Goal: Task Accomplishment & Management: Manage account settings

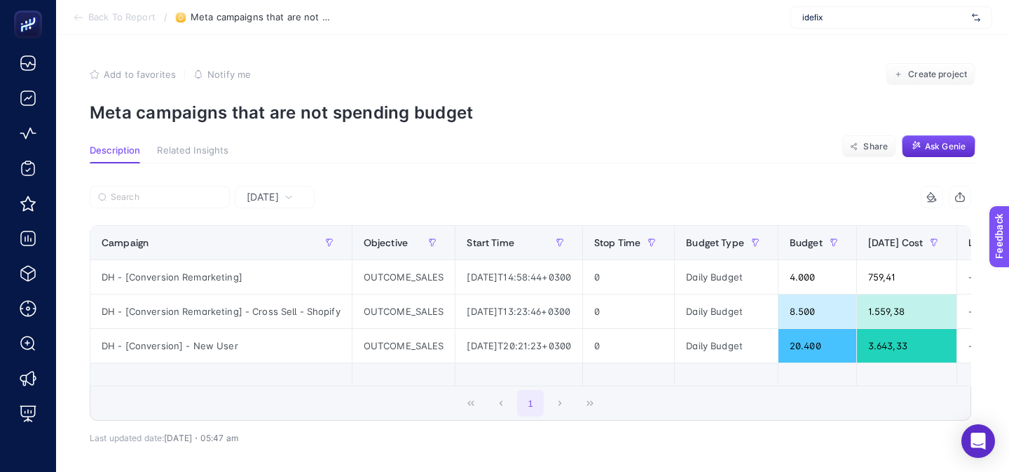
click at [837, 25] on div "idefix" at bounding box center [892, 17] width 202 height 22
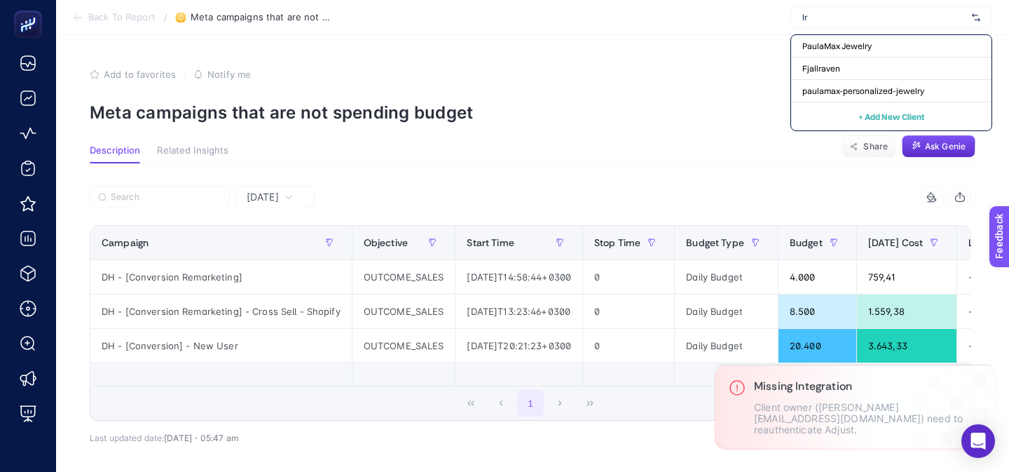
type input "l"
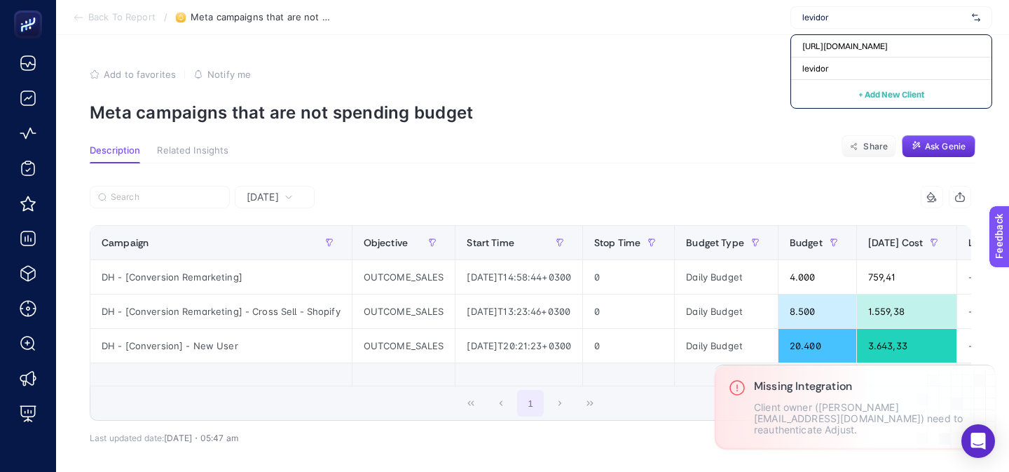
type input "levidor"
click at [828, 48] on span "https://www.levidor.com.tr/" at bounding box center [845, 46] width 86 height 11
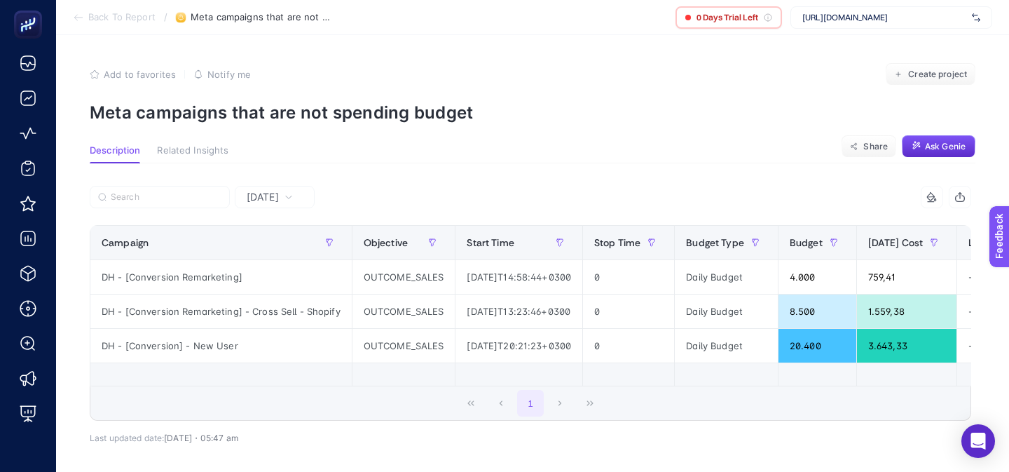
click at [828, 17] on span "https://www.levidor.com.tr/" at bounding box center [884, 17] width 164 height 11
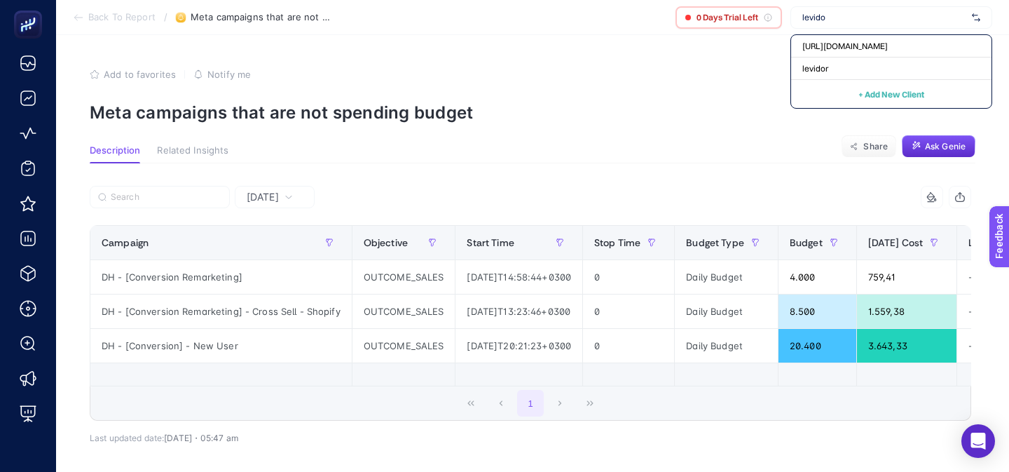
type input "levidor"
click at [836, 69] on div "levidor" at bounding box center [891, 68] width 200 height 22
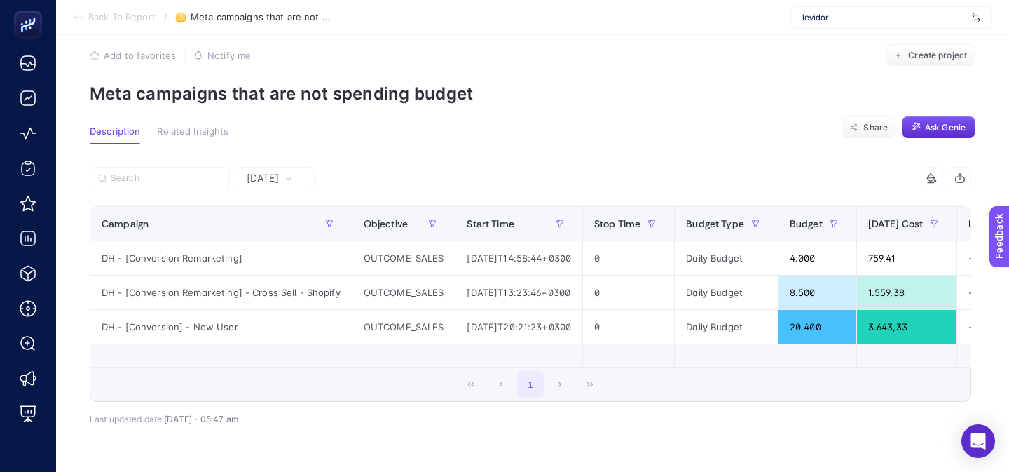
scroll to position [20, 0]
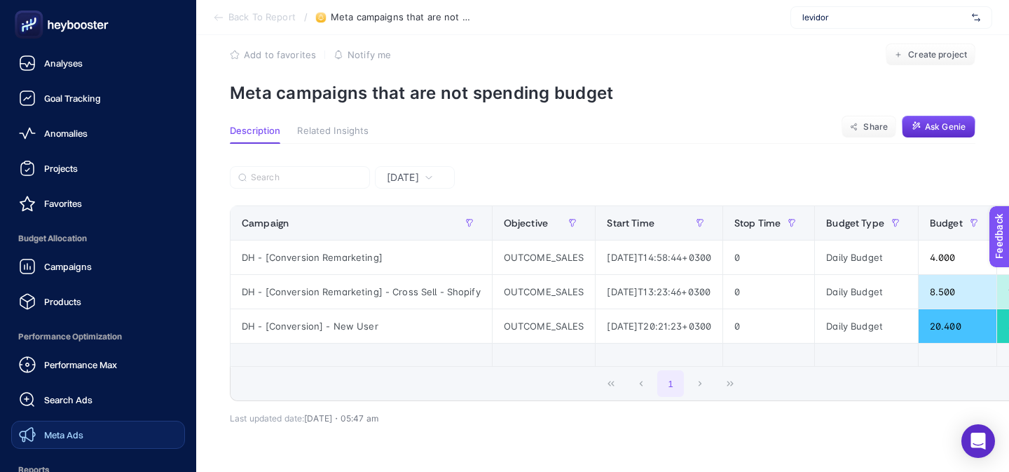
click at [62, 424] on link "Meta Ads" at bounding box center [98, 435] width 174 height 28
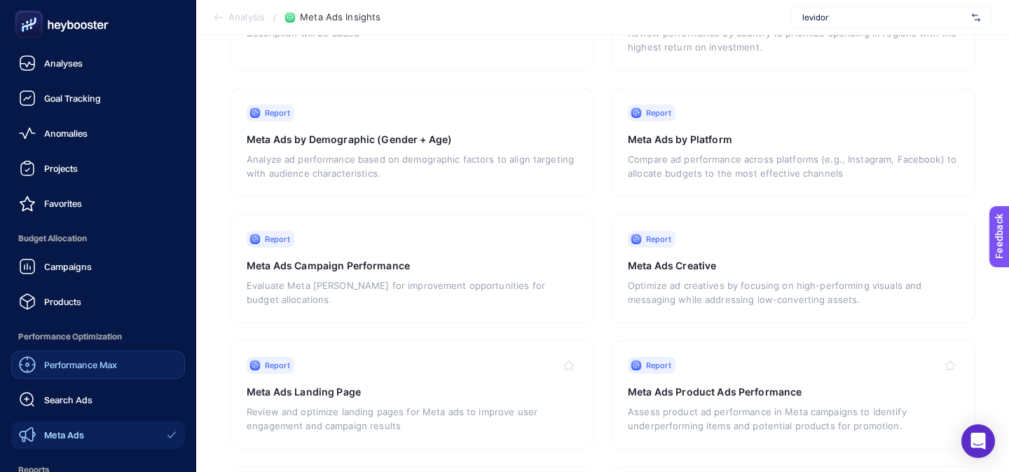
scroll to position [175, 0]
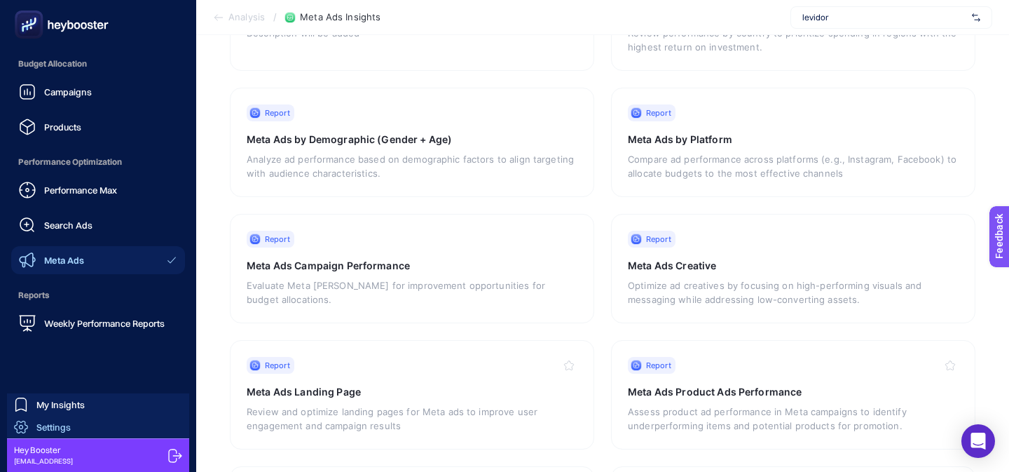
click at [131, 430] on link "Settings" at bounding box center [98, 427] width 182 height 22
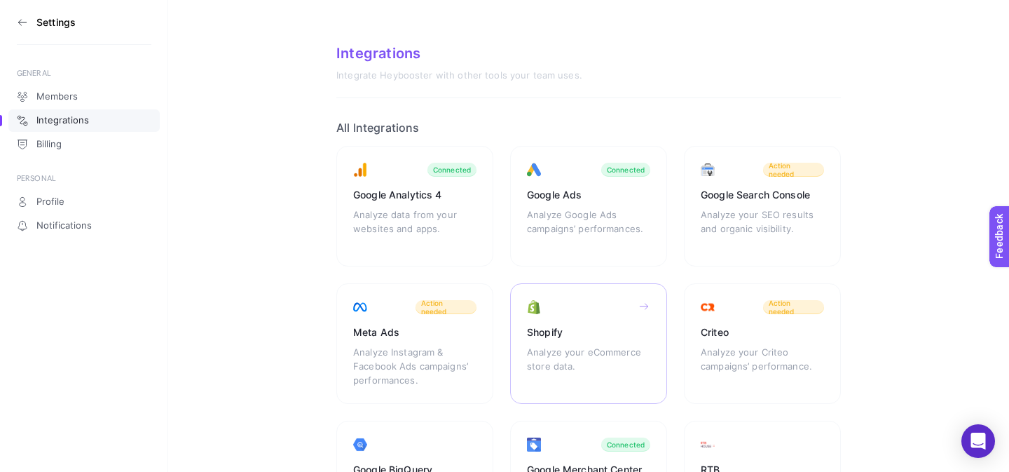
click at [552, 346] on div "Analyze your eCommerce store data." at bounding box center [588, 366] width 123 height 42
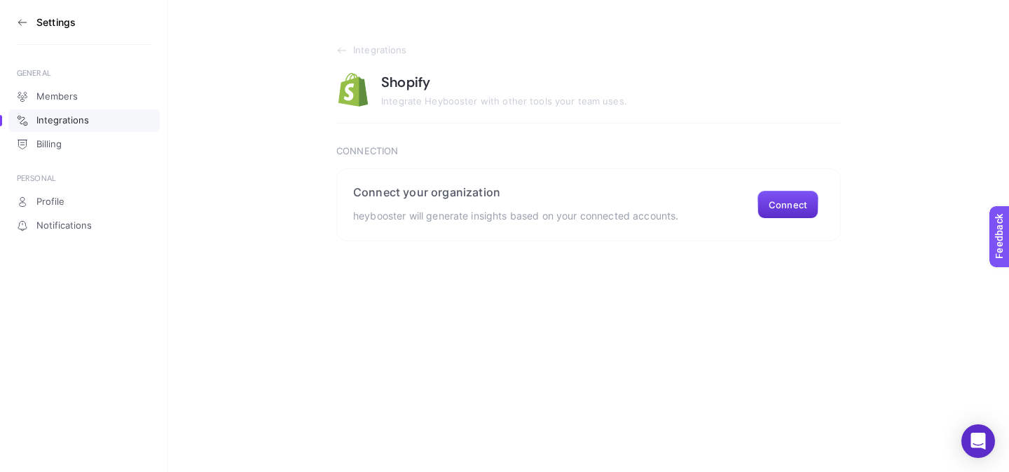
click at [334, 53] on section "Integrations Shopify Integrate Heybooster with other tools your team uses. Conn…" at bounding box center [588, 120] width 841 height 241
click at [338, 53] on icon at bounding box center [341, 50] width 11 height 11
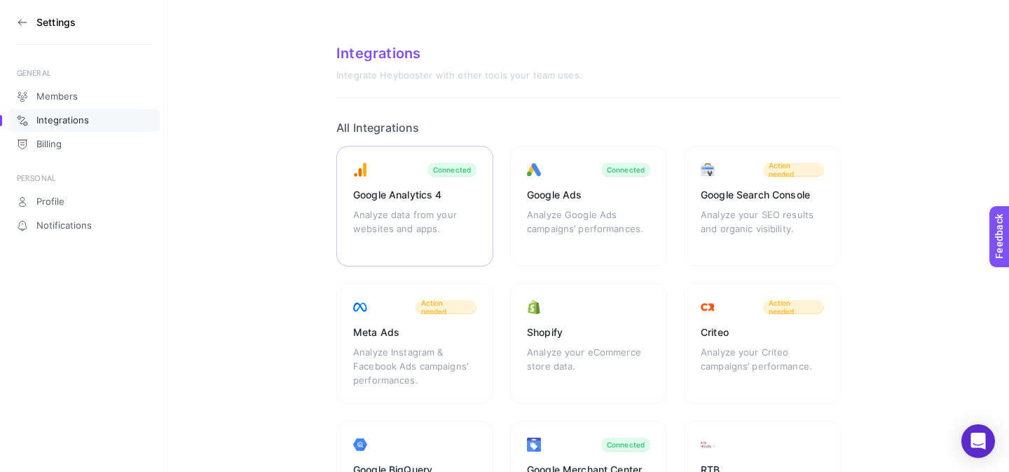
click at [408, 226] on div "Analyze data from your websites and apps." at bounding box center [414, 228] width 123 height 42
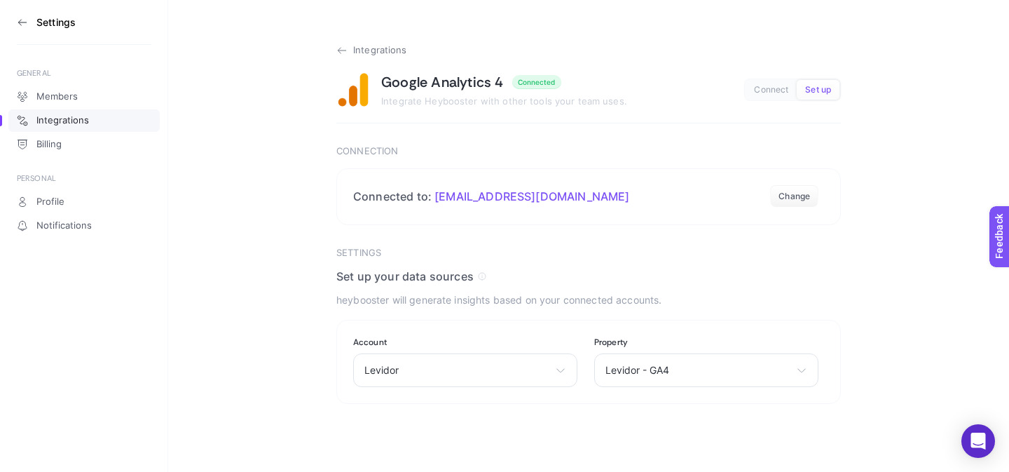
click at [336, 53] on icon at bounding box center [341, 50] width 11 height 11
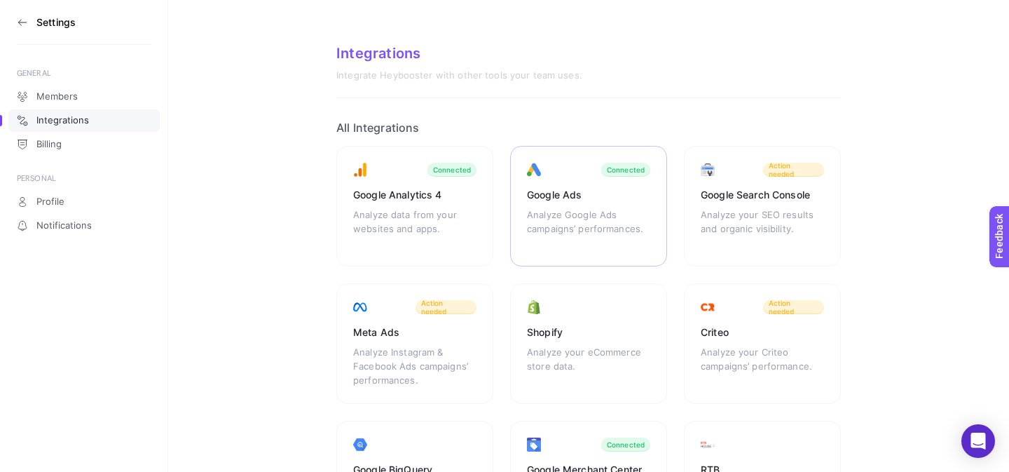
click at [583, 192] on div "Google Ads" at bounding box center [588, 195] width 123 height 14
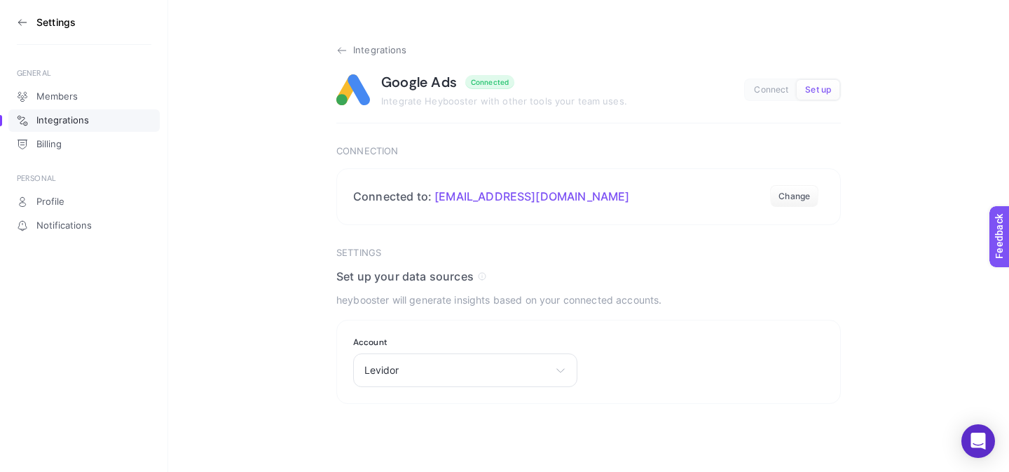
click at [343, 50] on icon at bounding box center [341, 50] width 11 height 11
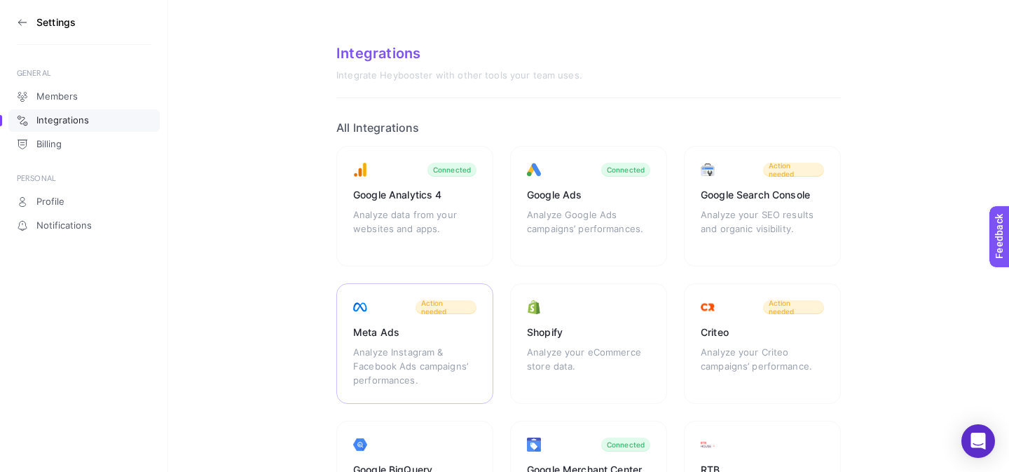
click at [402, 353] on div "Analyze Instagram & Facebook Ads campaigns’ performances." at bounding box center [414, 366] width 123 height 42
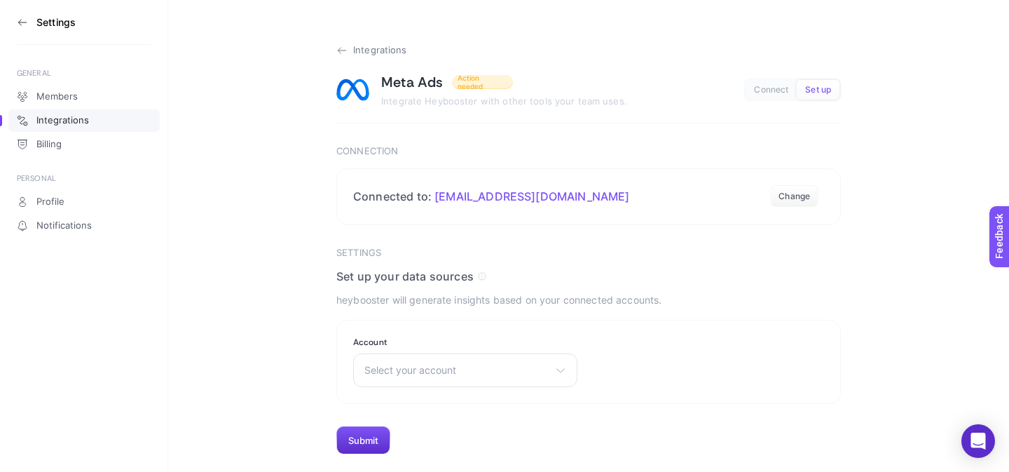
click at [341, 46] on icon at bounding box center [341, 50] width 11 height 11
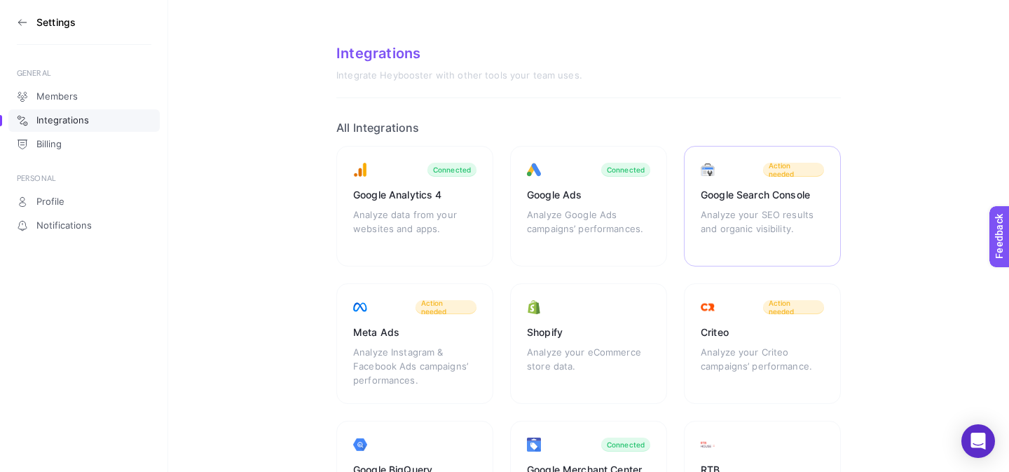
click at [688, 243] on div "Google Search Console Analyze your SEO results and organic visibility. Action n…" at bounding box center [762, 206] width 157 height 121
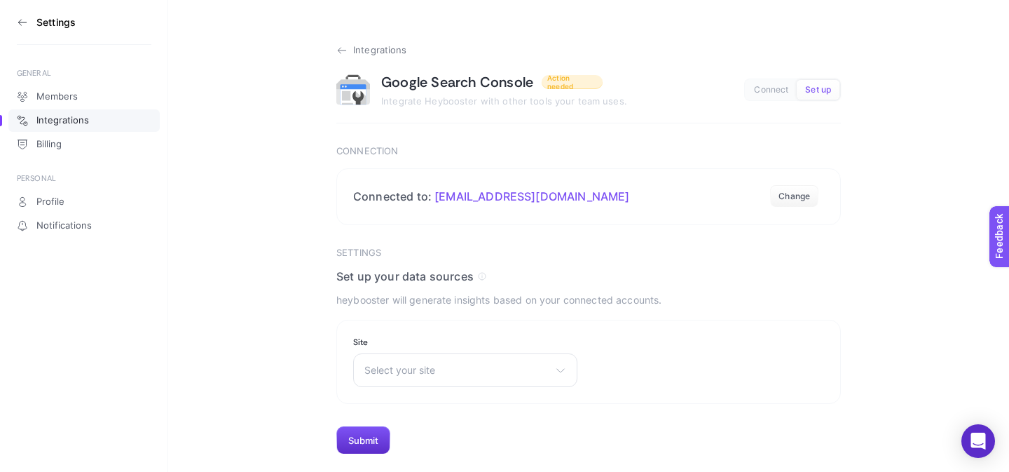
click at [343, 52] on icon at bounding box center [341, 50] width 11 height 11
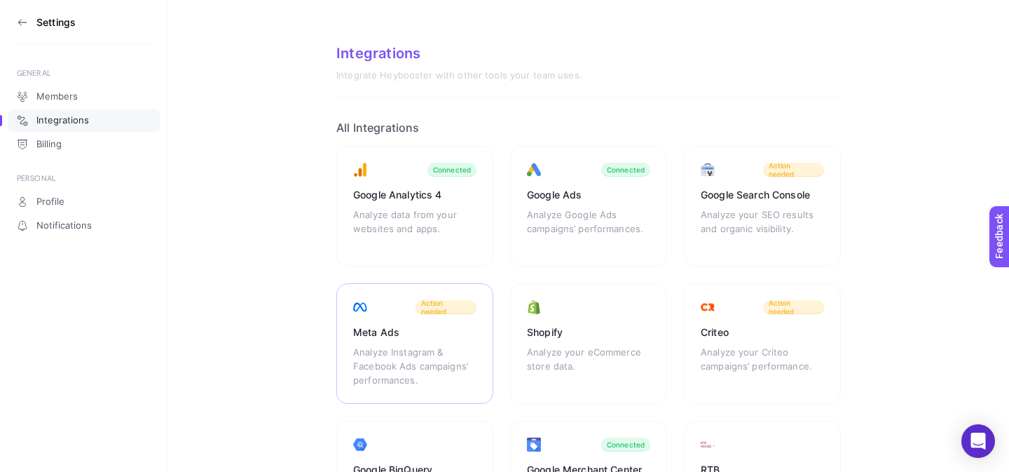
click at [461, 324] on div "Meta Ads Analyze Instagram & Facebook Ads campaigns’ performances. Action needed" at bounding box center [414, 343] width 157 height 121
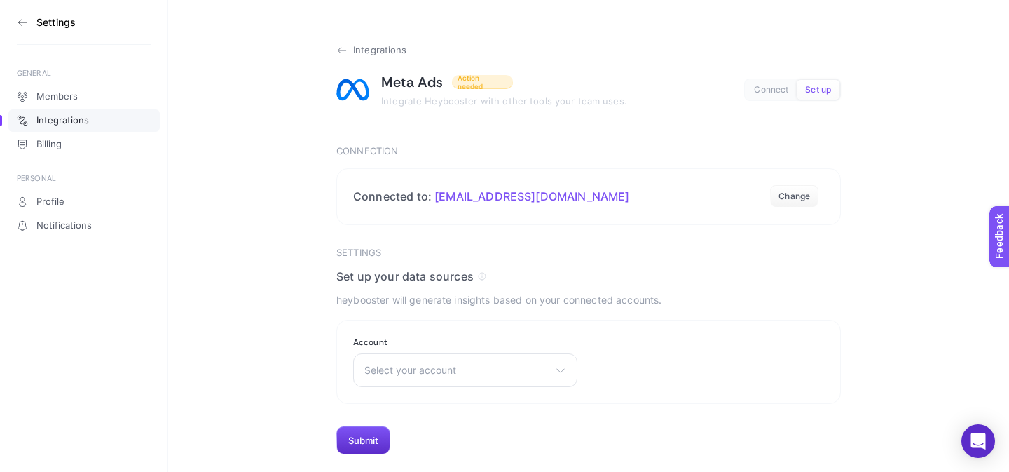
click at [337, 50] on icon at bounding box center [341, 50] width 11 height 11
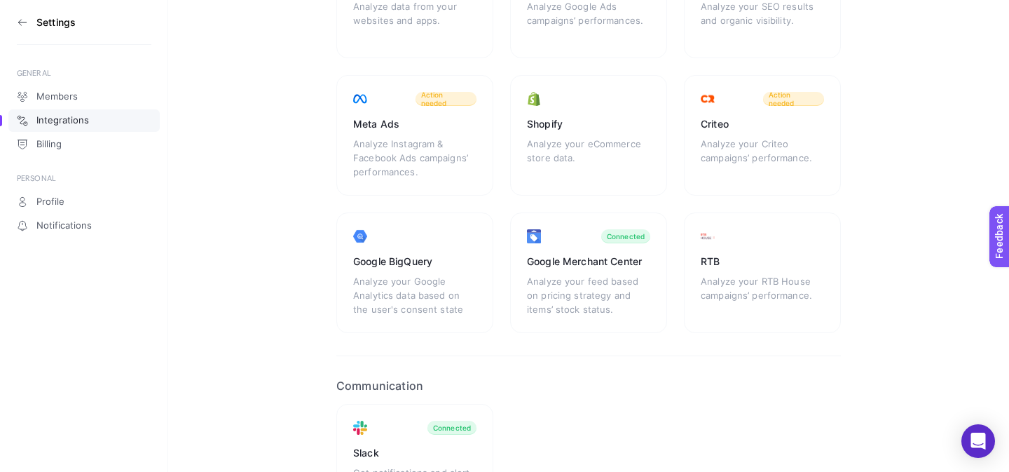
scroll to position [328, 0]
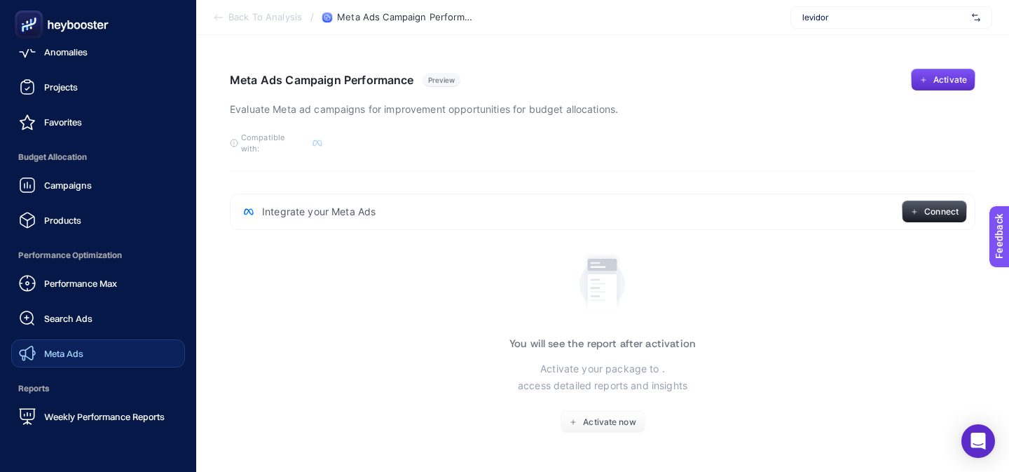
scroll to position [175, 0]
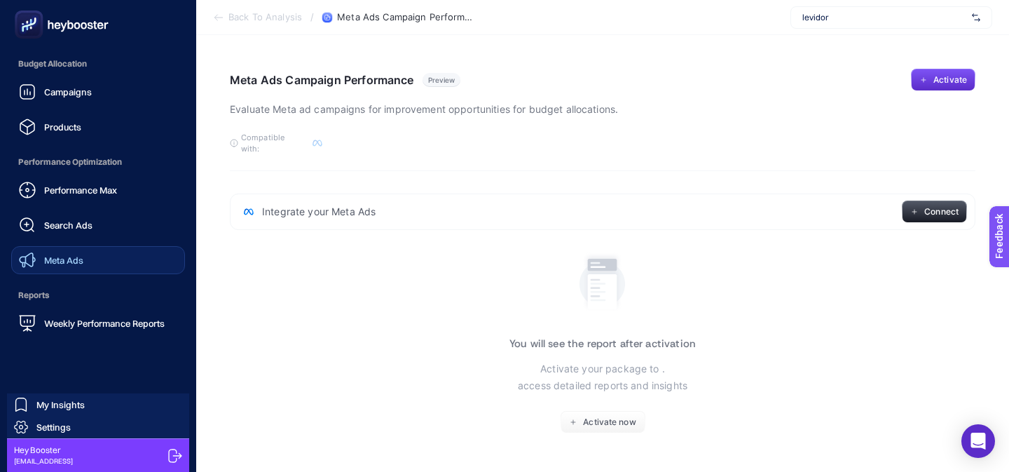
click at [67, 428] on span "Settings" at bounding box center [53, 426] width 34 height 11
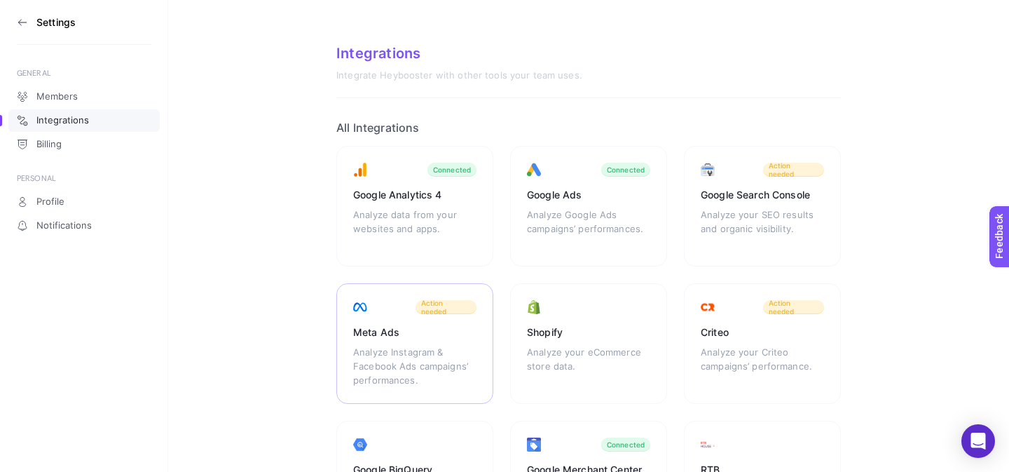
click at [382, 353] on div "Analyze Instagram & Facebook Ads campaigns’ performances." at bounding box center [414, 366] width 123 height 42
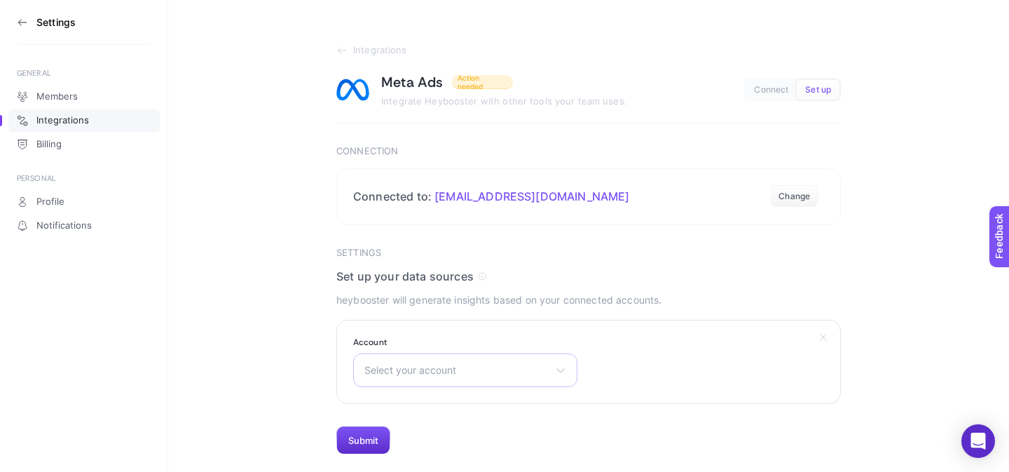
click at [383, 369] on span "Select your account" at bounding box center [456, 369] width 185 height 11
click at [254, 280] on section "Integrations Meta Ads Action needed Integrate Heybooster with other tools your …" at bounding box center [588, 227] width 841 height 454
click at [25, 22] on icon at bounding box center [22, 22] width 8 height 0
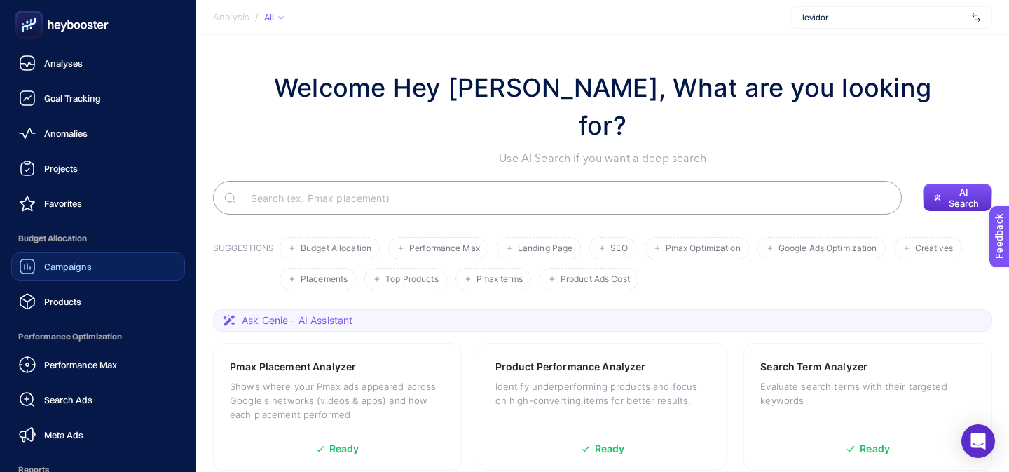
click at [71, 273] on div "Campaigns" at bounding box center [55, 266] width 73 height 17
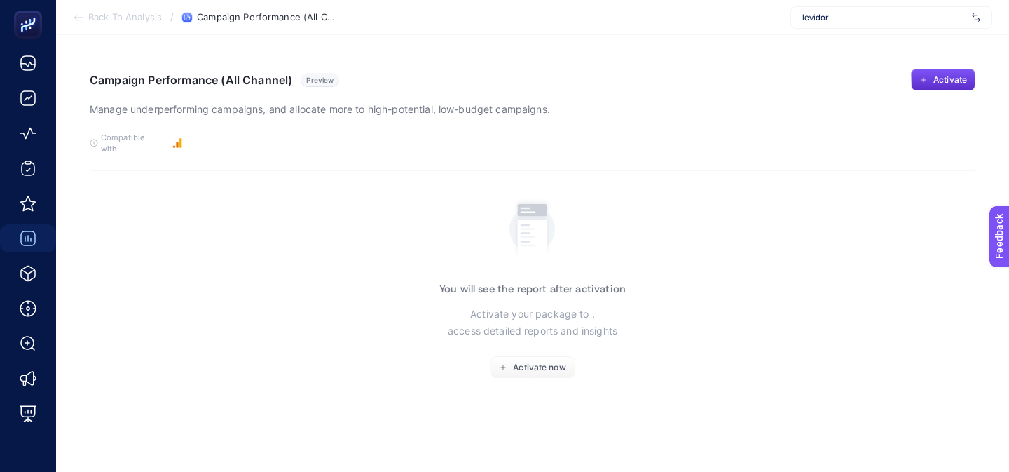
click at [855, 19] on span "levidor" at bounding box center [884, 17] width 164 height 11
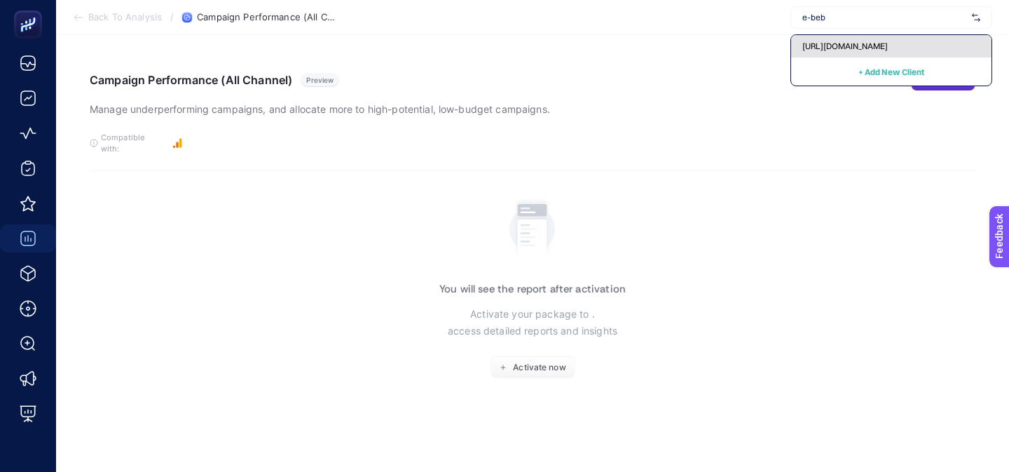
type input "e-beb"
click at [856, 52] on div "[URL][DOMAIN_NAME]" at bounding box center [891, 46] width 200 height 22
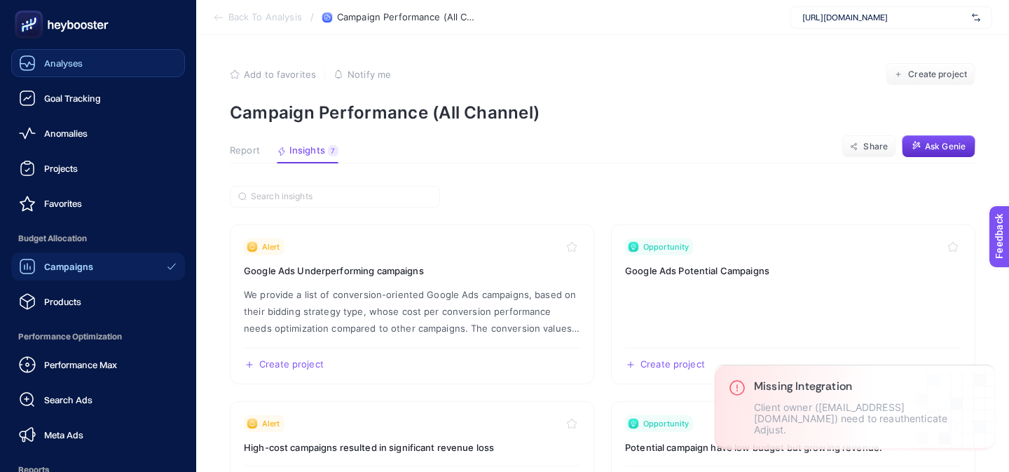
click at [55, 60] on span "Analyses" at bounding box center [63, 62] width 39 height 11
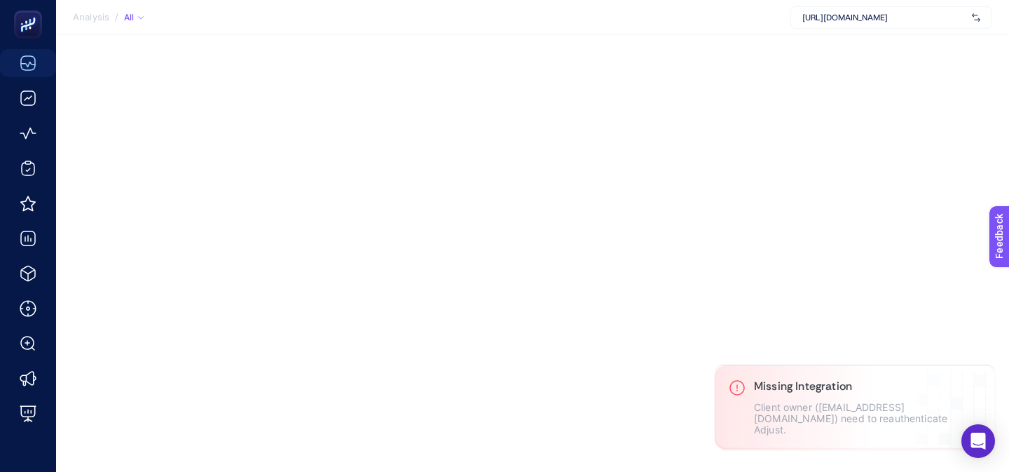
click at [327, 192] on div "Analysis / All https://www.e-bebek.com/" at bounding box center [504, 236] width 1009 height 472
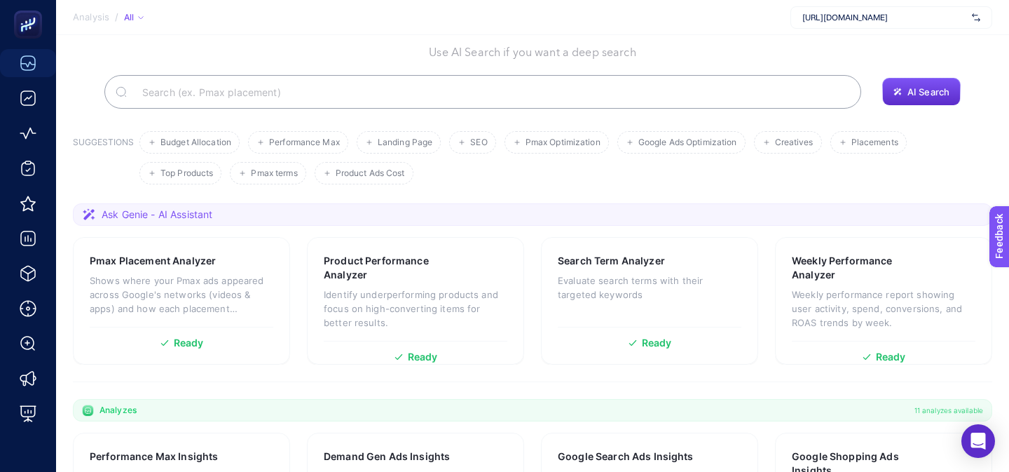
scroll to position [107, 0]
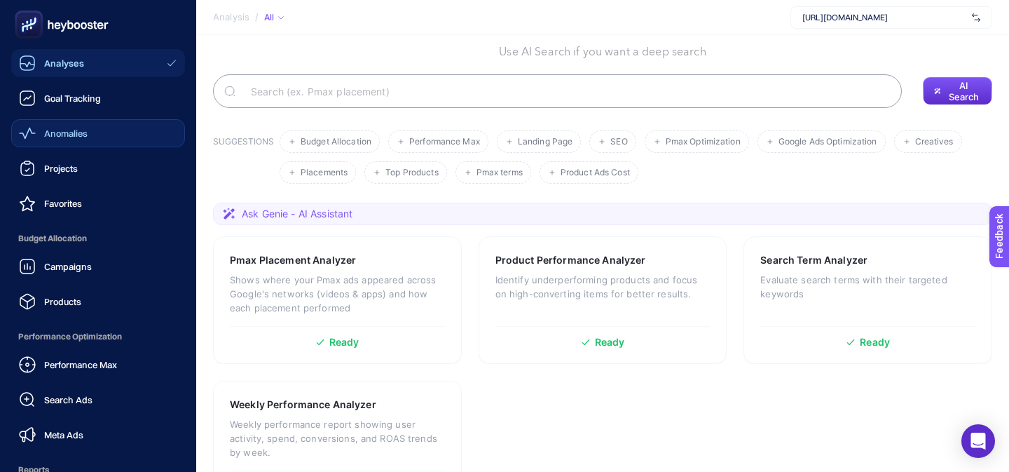
click at [66, 145] on link "Anomalies" at bounding box center [98, 133] width 174 height 28
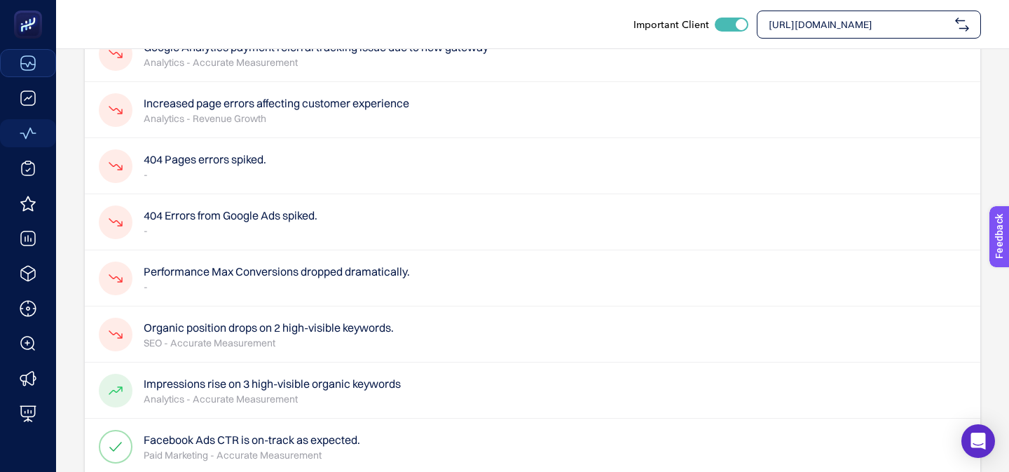
scroll to position [247, 0]
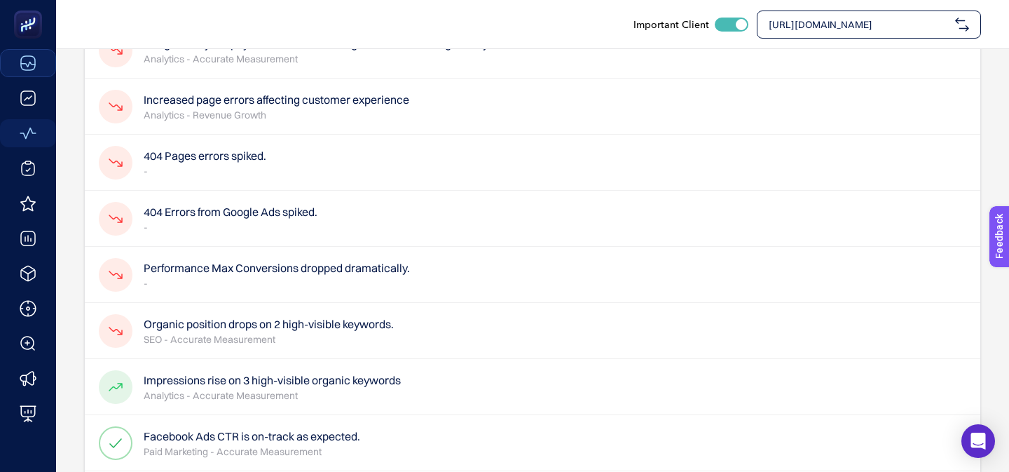
click at [264, 164] on p "-" at bounding box center [205, 171] width 123 height 14
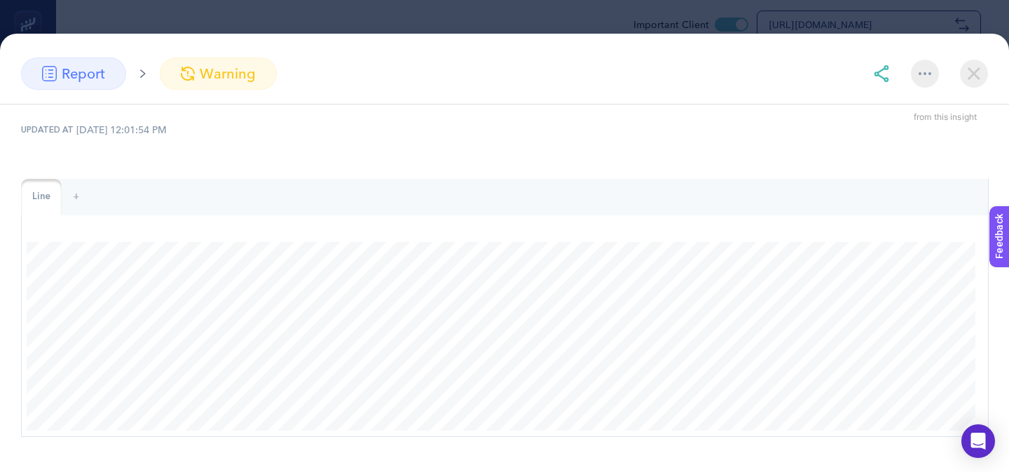
scroll to position [80, 0]
click at [964, 74] on img at bounding box center [974, 74] width 28 height 28
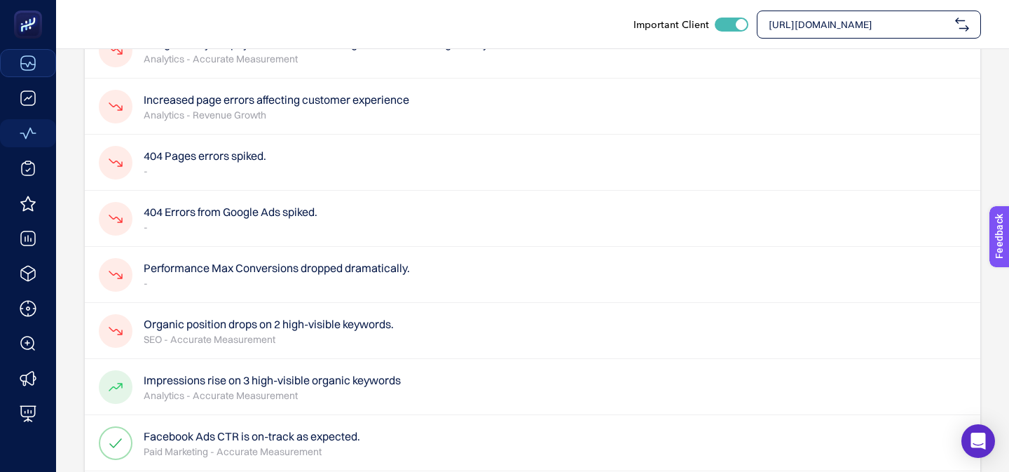
click at [234, 206] on h4 "404 Errors from Google Ads spiked." at bounding box center [231, 211] width 174 height 17
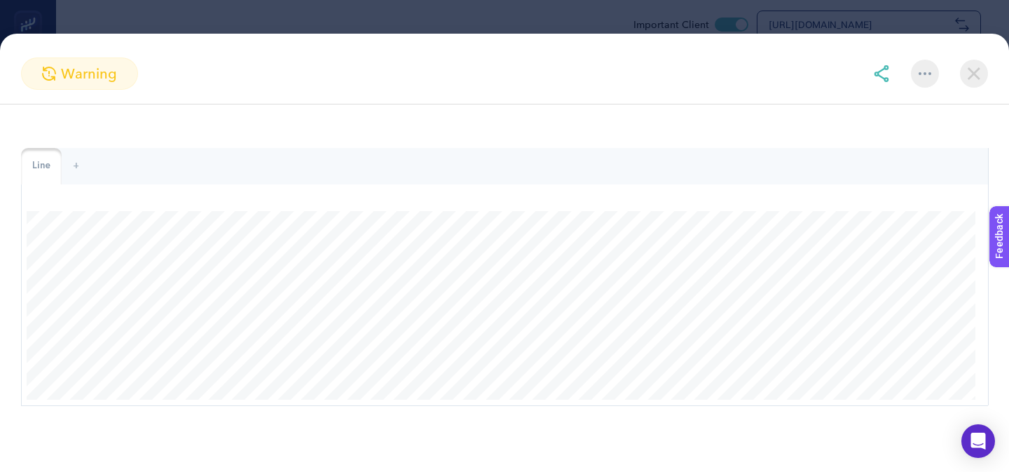
scroll to position [442, 0]
click at [980, 68] on img at bounding box center [974, 74] width 28 height 28
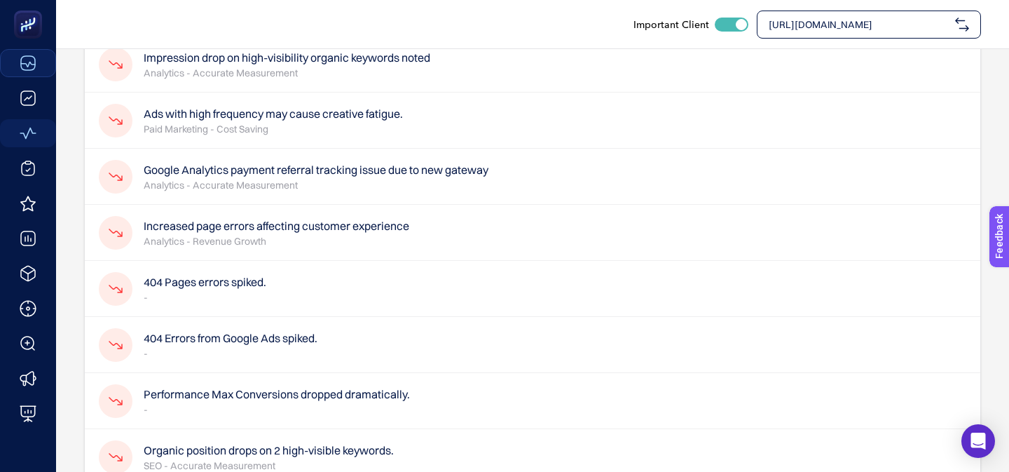
scroll to position [0, 0]
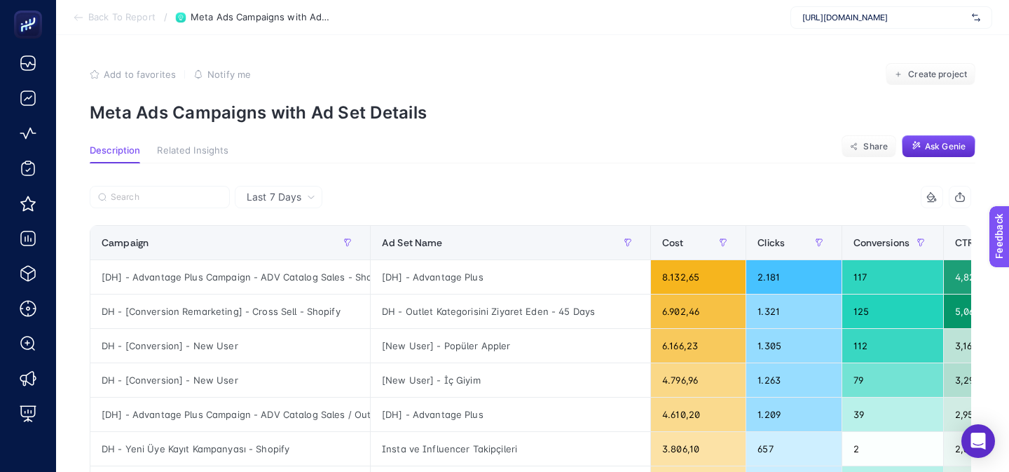
click at [817, 13] on span "[URL][DOMAIN_NAME]" at bounding box center [884, 17] width 164 height 11
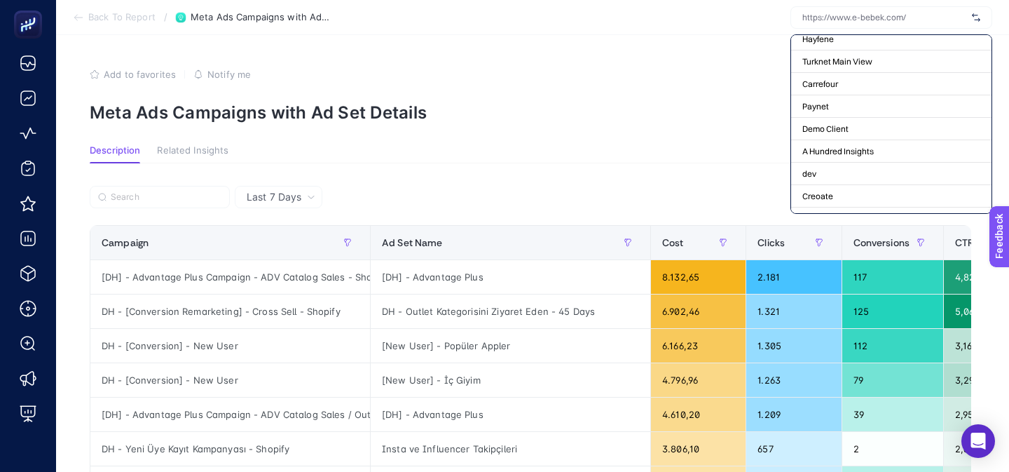
scroll to position [211, 0]
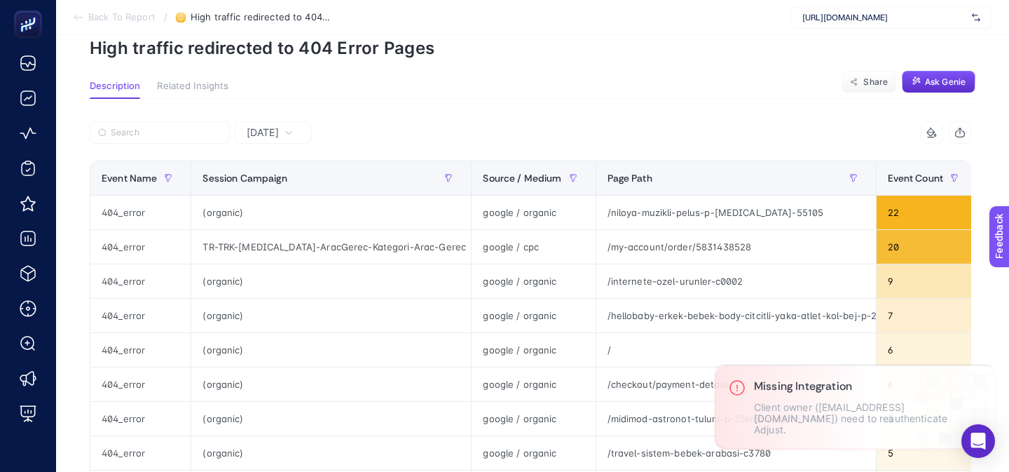
scroll to position [77, 0]
